Goal: Check status: Check status

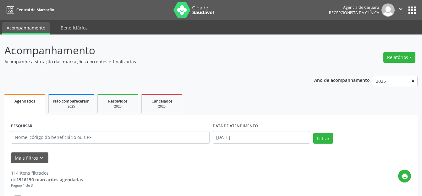
select select "8"
click at [105, 132] on input "text" at bounding box center [110, 137] width 198 height 13
click at [109, 137] on input "text" at bounding box center [110, 137] width 198 height 13
click at [254, 138] on input "[DATE]" at bounding box center [262, 137] width 98 height 13
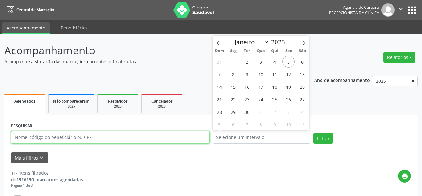
click at [102, 135] on input "text" at bounding box center [110, 137] width 198 height 13
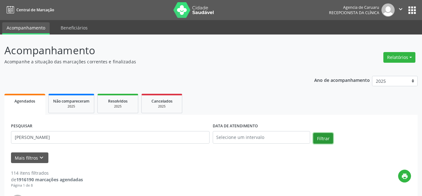
click at [315, 138] on button "Filtrar" at bounding box center [323, 138] width 20 height 11
click at [410, 59] on button "Relatórios" at bounding box center [399, 57] width 32 height 11
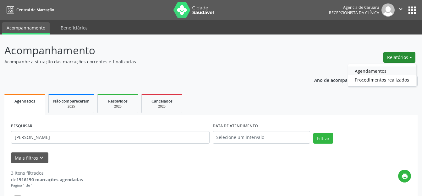
click at [373, 70] on link "Agendamentos" at bounding box center [382, 71] width 68 height 9
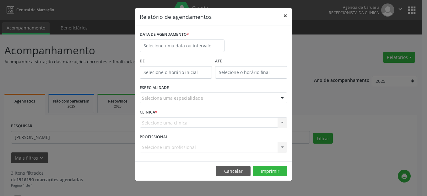
click at [284, 15] on button "×" at bounding box center [285, 15] width 13 height 15
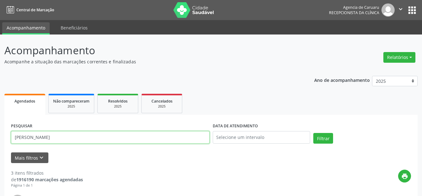
drag, startPoint x: 98, startPoint y: 138, endPoint x: 1, endPoint y: 113, distance: 100.9
paste input "[PERSON_NAME]"
type input "[PERSON_NAME]"
click at [326, 136] on button "Filtrar" at bounding box center [323, 138] width 20 height 11
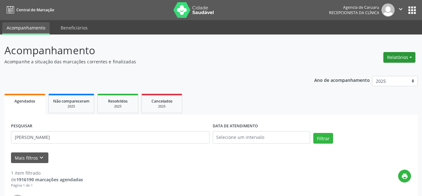
click at [406, 55] on button "Relatórios" at bounding box center [399, 57] width 32 height 11
click at [372, 69] on link "Agendamentos" at bounding box center [382, 71] width 68 height 9
select select "8"
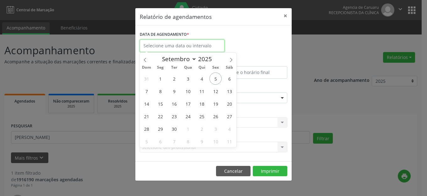
click at [205, 50] on body "Central de Marcação Agencia de [GEOGRAPHIC_DATA] Recepcionista da clínica  Con…" at bounding box center [213, 98] width 427 height 196
click at [160, 91] on span "8" at bounding box center [160, 91] width 12 height 12
type input "[DATE]"
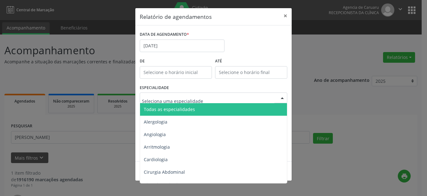
click at [176, 111] on span "Todas as especialidades" at bounding box center [169, 109] width 51 height 6
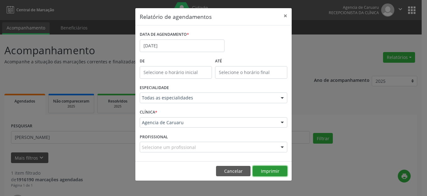
click at [269, 170] on button "Imprimir" at bounding box center [270, 171] width 35 height 11
click at [289, 16] on button "×" at bounding box center [285, 15] width 13 height 15
